Goal: Task Accomplishment & Management: Use online tool/utility

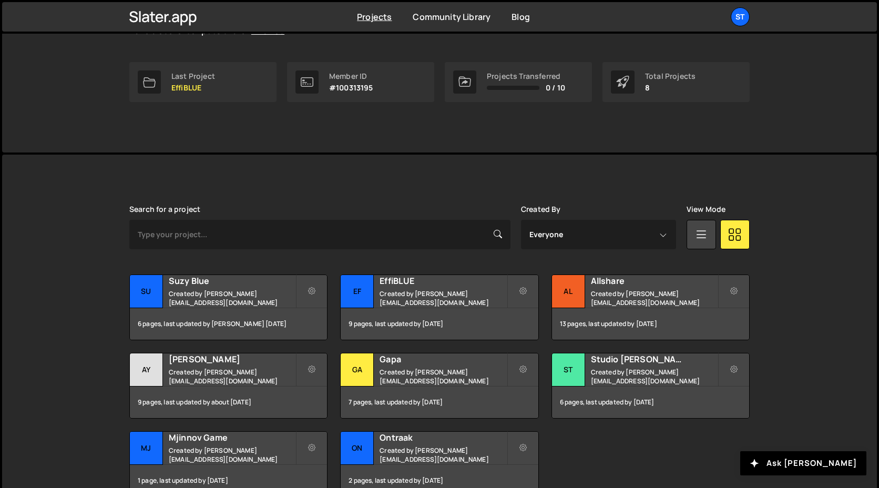
scroll to position [164, 0]
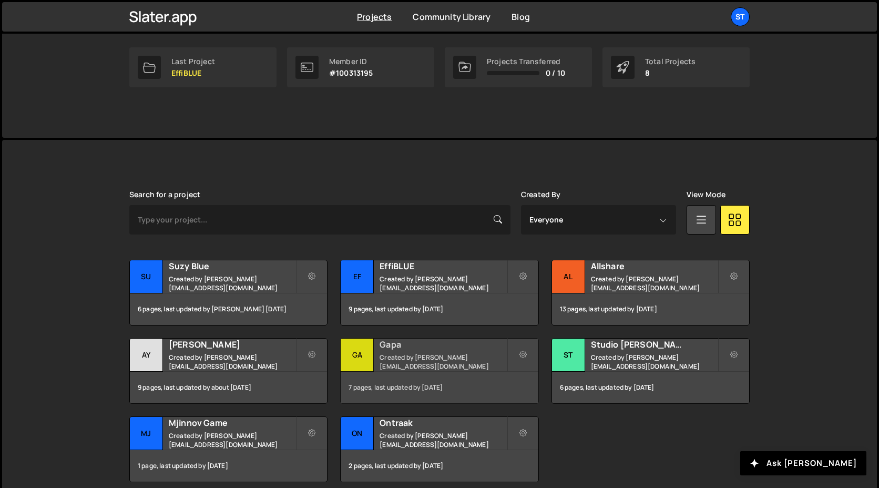
click at [395, 342] on div "Gapa Created by [PERSON_NAME][EMAIL_ADDRESS][DOMAIN_NAME]" at bounding box center [439, 355] width 197 height 33
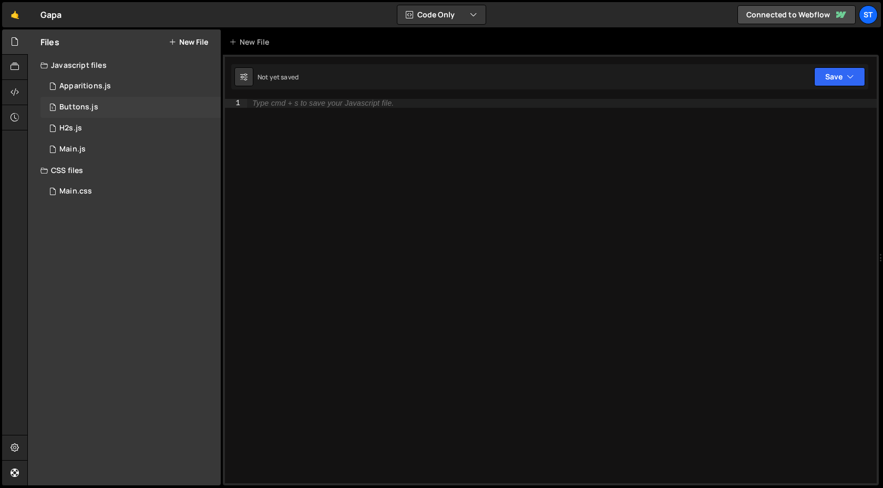
click at [100, 106] on div "1 Buttons.js 0" at bounding box center [130, 107] width 180 height 21
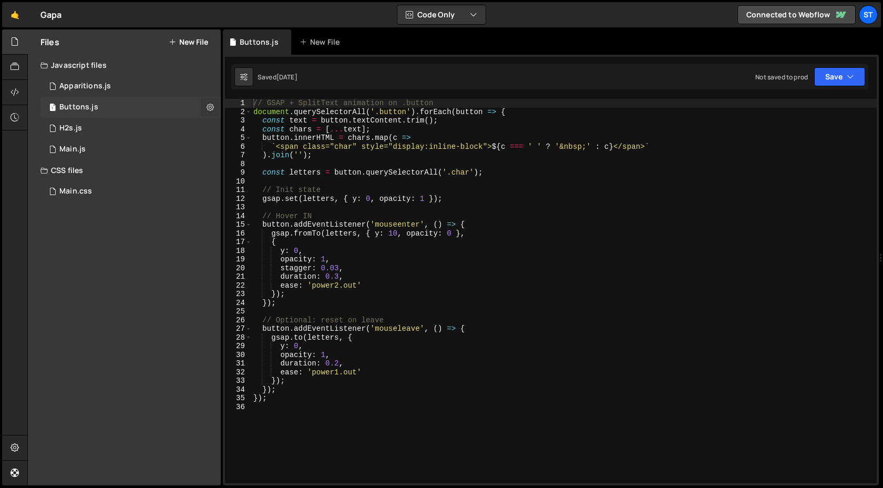
click at [209, 106] on icon at bounding box center [210, 107] width 7 height 10
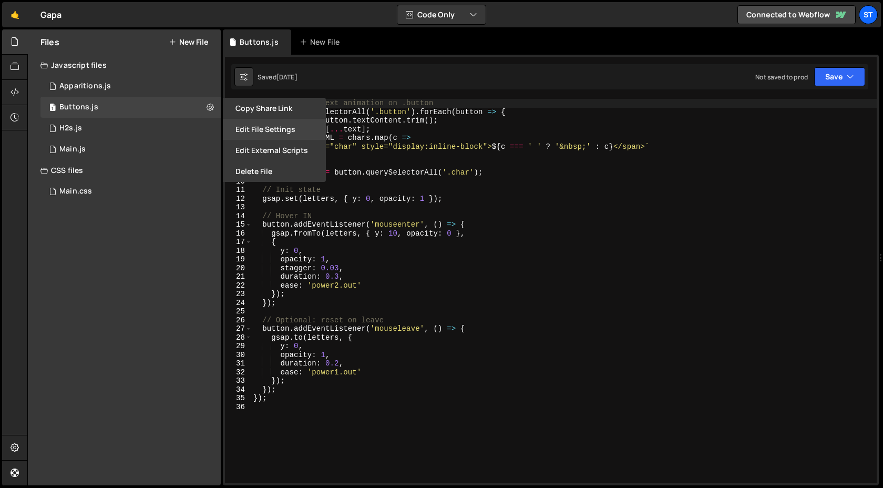
click at [266, 124] on button "Edit File Settings" at bounding box center [274, 129] width 103 height 21
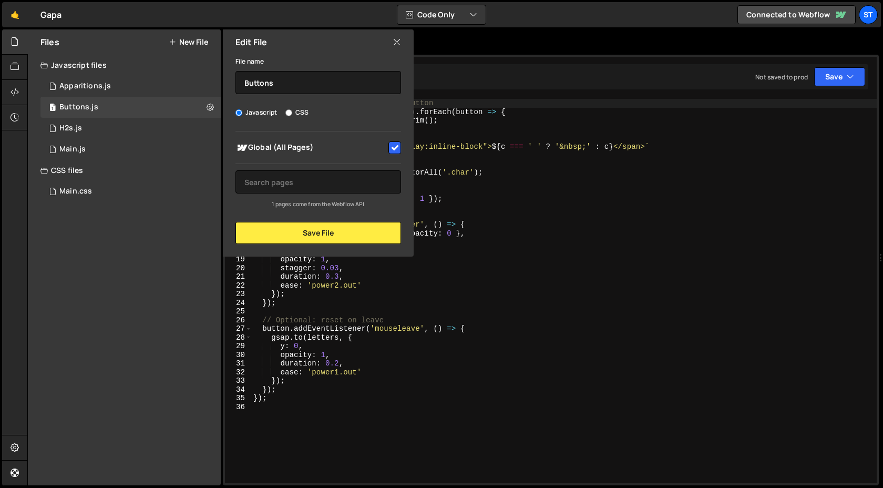
click at [393, 146] on input "checkbox" at bounding box center [395, 147] width 13 height 13
checkbox input "false"
click at [355, 225] on button "Save File" at bounding box center [319, 233] width 166 height 22
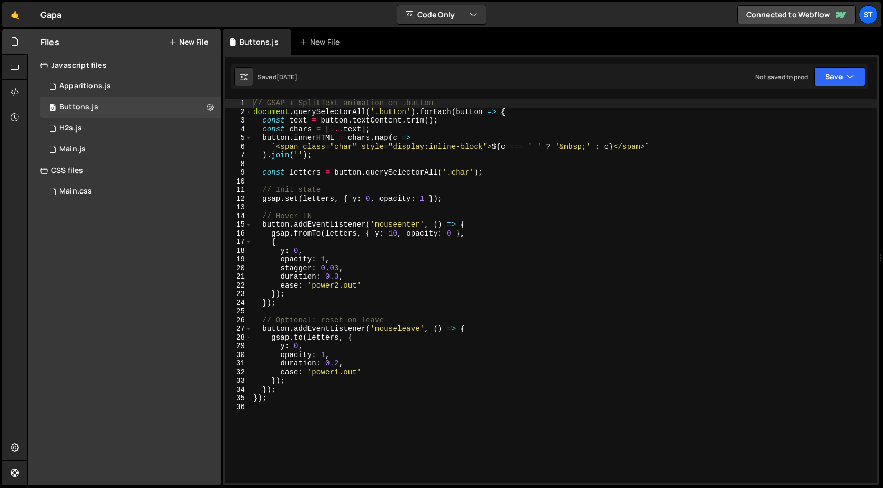
type textarea "button.addEventListener('mouseenter', () => {"
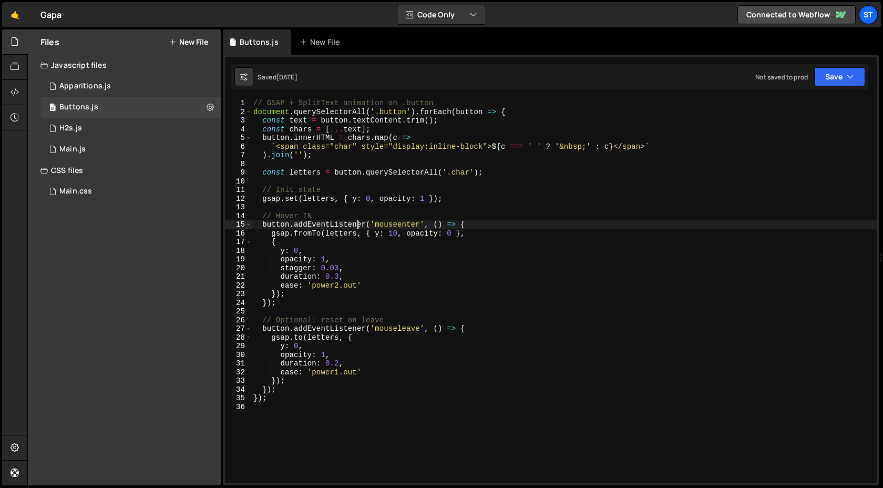
click at [359, 225] on div "// GSAP + SplitText animation on .button document . querySelectorAll ( '.button…" at bounding box center [564, 300] width 626 height 402
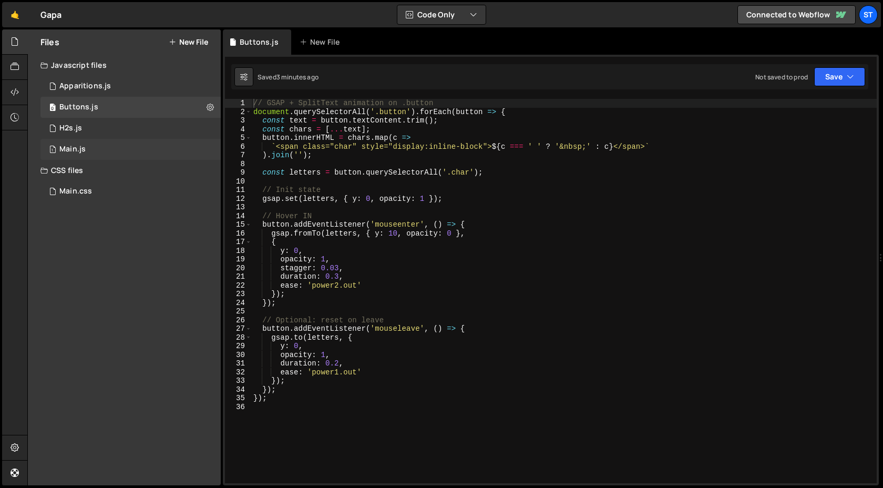
click at [115, 155] on div "1 Main.js 0" at bounding box center [130, 149] width 180 height 21
